Goal: Information Seeking & Learning: Learn about a topic

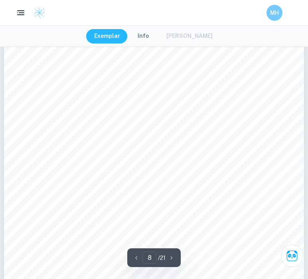
scroll to position [3117, 0]
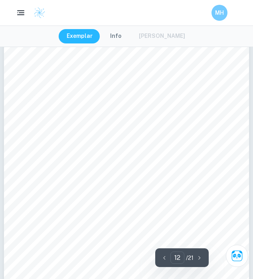
scroll to position [3999, 0]
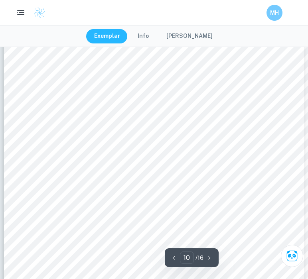
scroll to position [4047, 0]
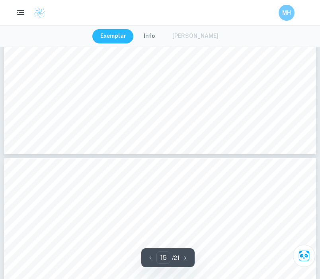
type input "16"
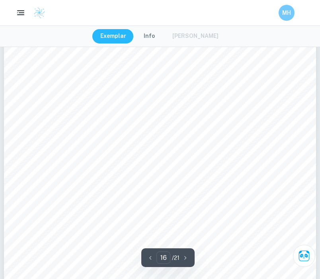
scroll to position [6920, 0]
